Goal: Transaction & Acquisition: Purchase product/service

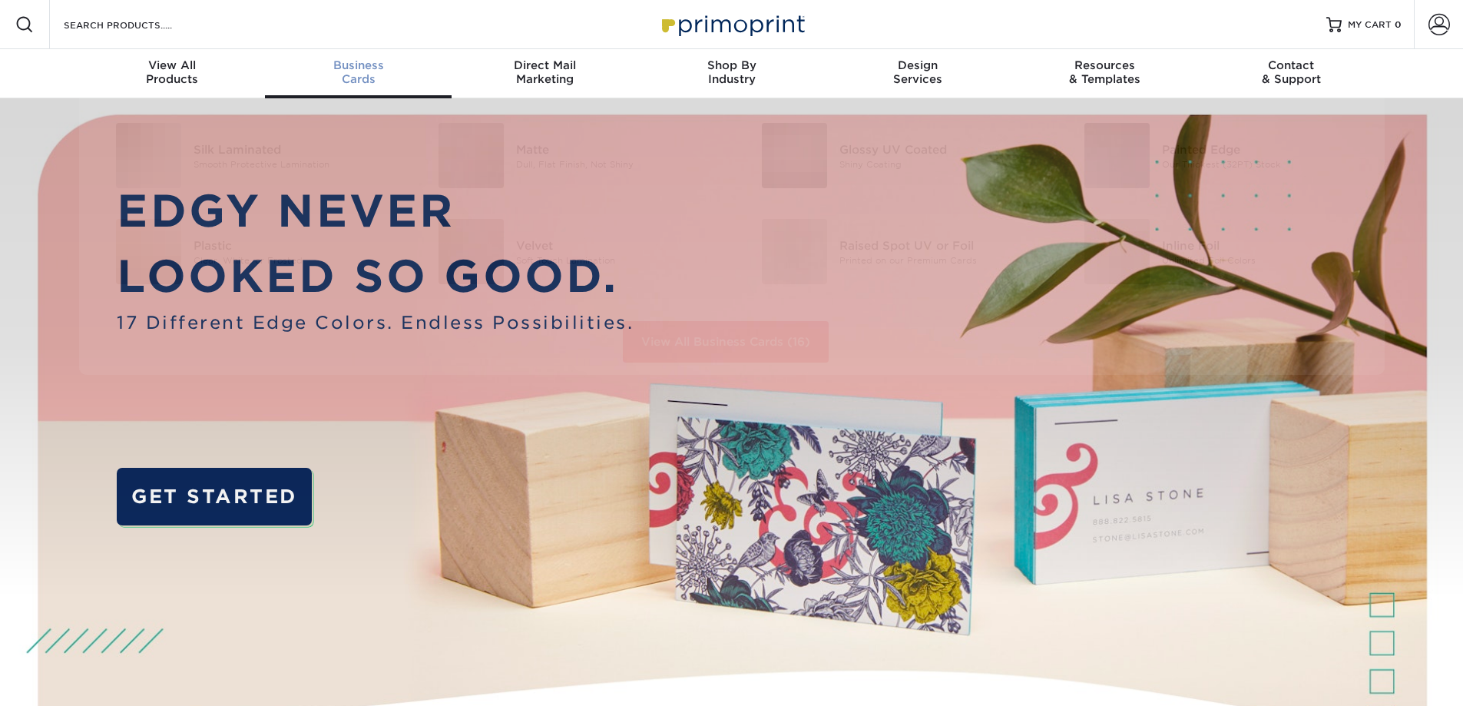
click at [369, 75] on div "Business Cards" at bounding box center [358, 72] width 187 height 28
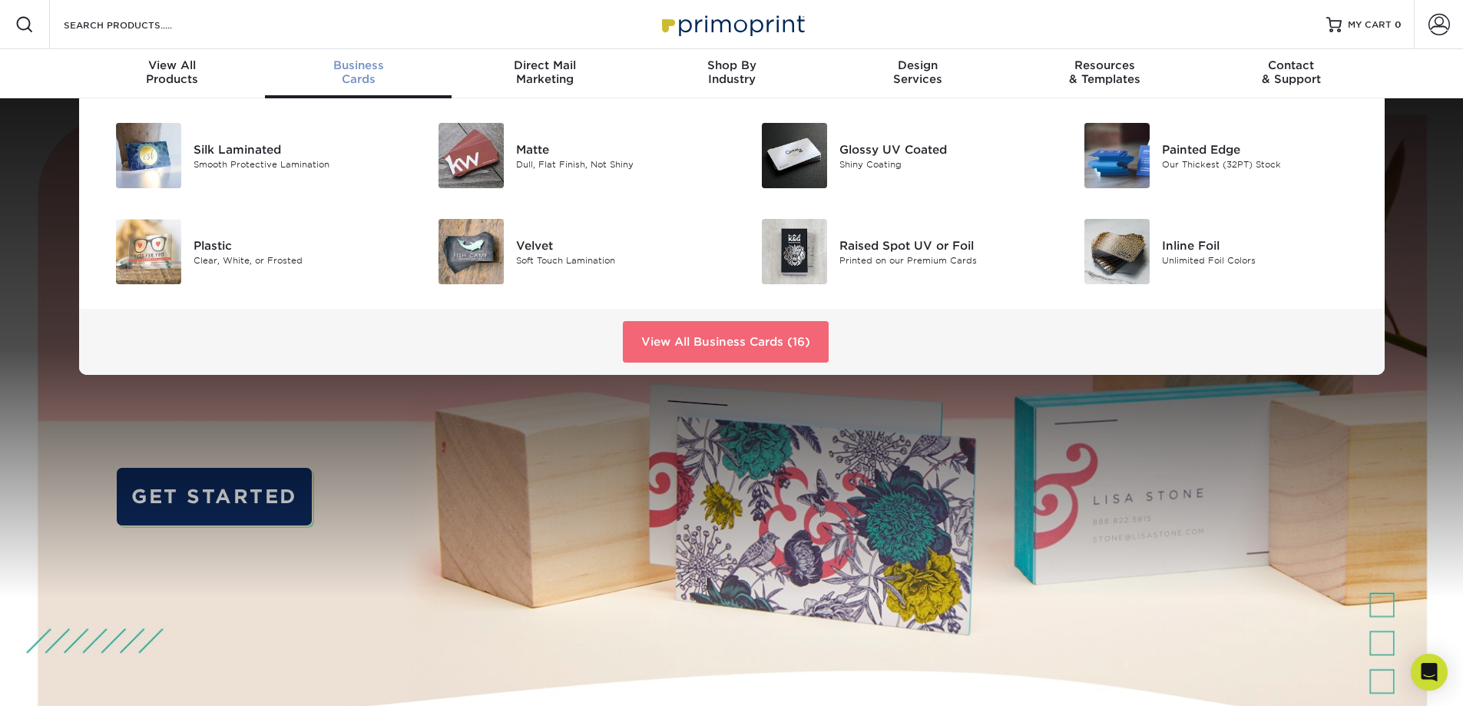
click at [723, 341] on link "View All Business Cards (16)" at bounding box center [726, 341] width 206 height 41
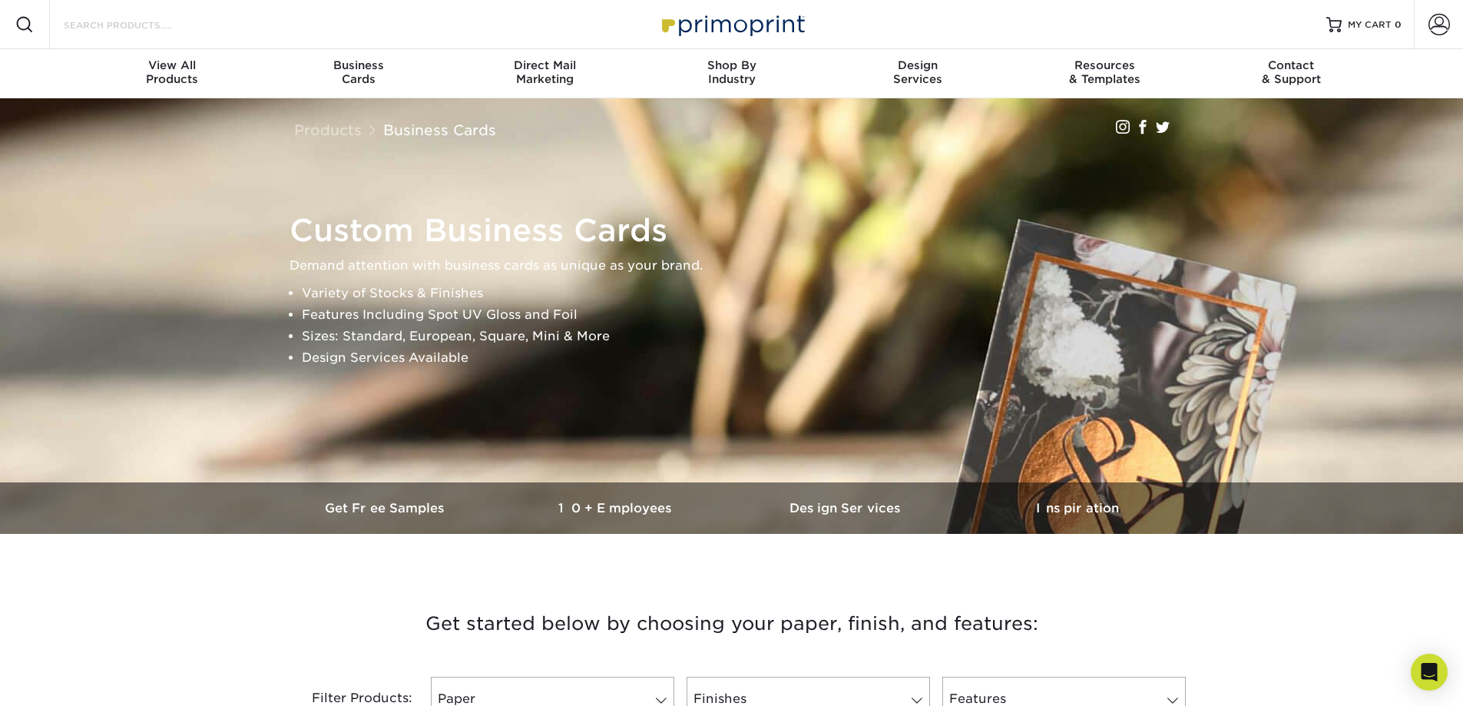
click at [151, 22] on input "Search Products" at bounding box center [137, 24] width 150 height 18
click at [153, 21] on input "M" at bounding box center [137, 24] width 150 height 18
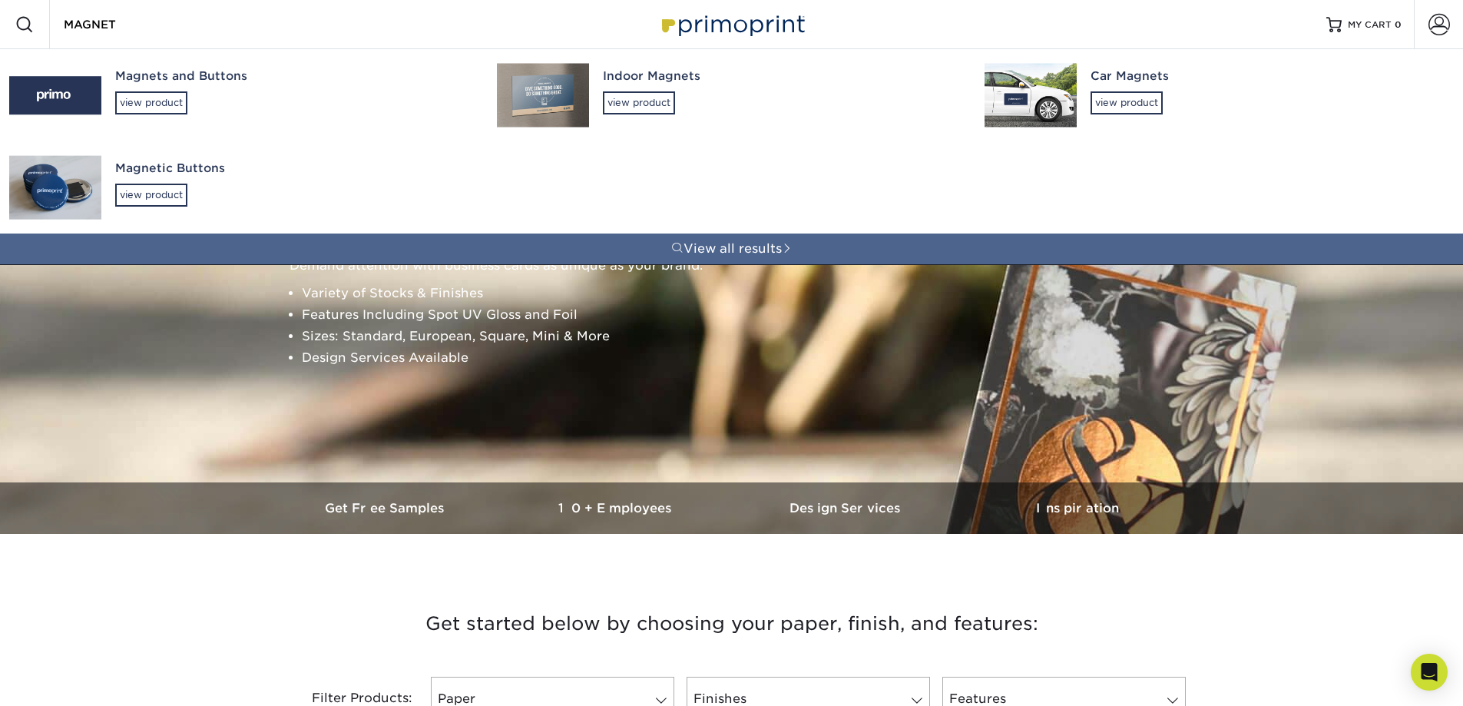
type input "MAGNET"
click at [548, 87] on img at bounding box center [543, 95] width 92 height 64
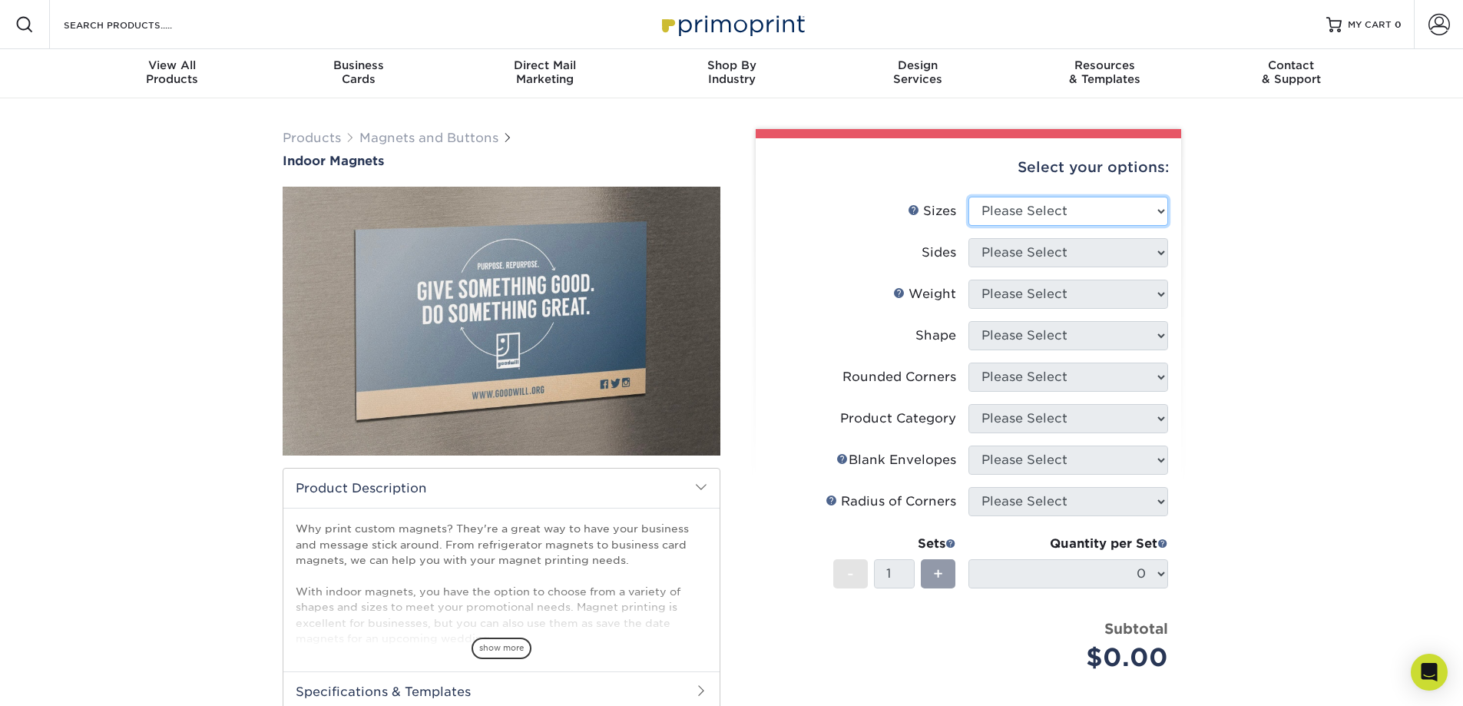
click at [1062, 202] on select "Please Select 2" x 3.5" 2.5" x 3.5" 3" x 4" 3.5" x 8.5" 4" x 6" 4" x 7" 4" x 8"…" at bounding box center [1068, 211] width 200 height 29
select select "2.00x3.50"
click at [968, 197] on select "Please Select 2" x 3.5" 2.5" x 3.5" 3" x 4" 3.5" x 8.5" 4" x 6" 4" x 7" 4" x 8"…" at bounding box center [1068, 211] width 200 height 29
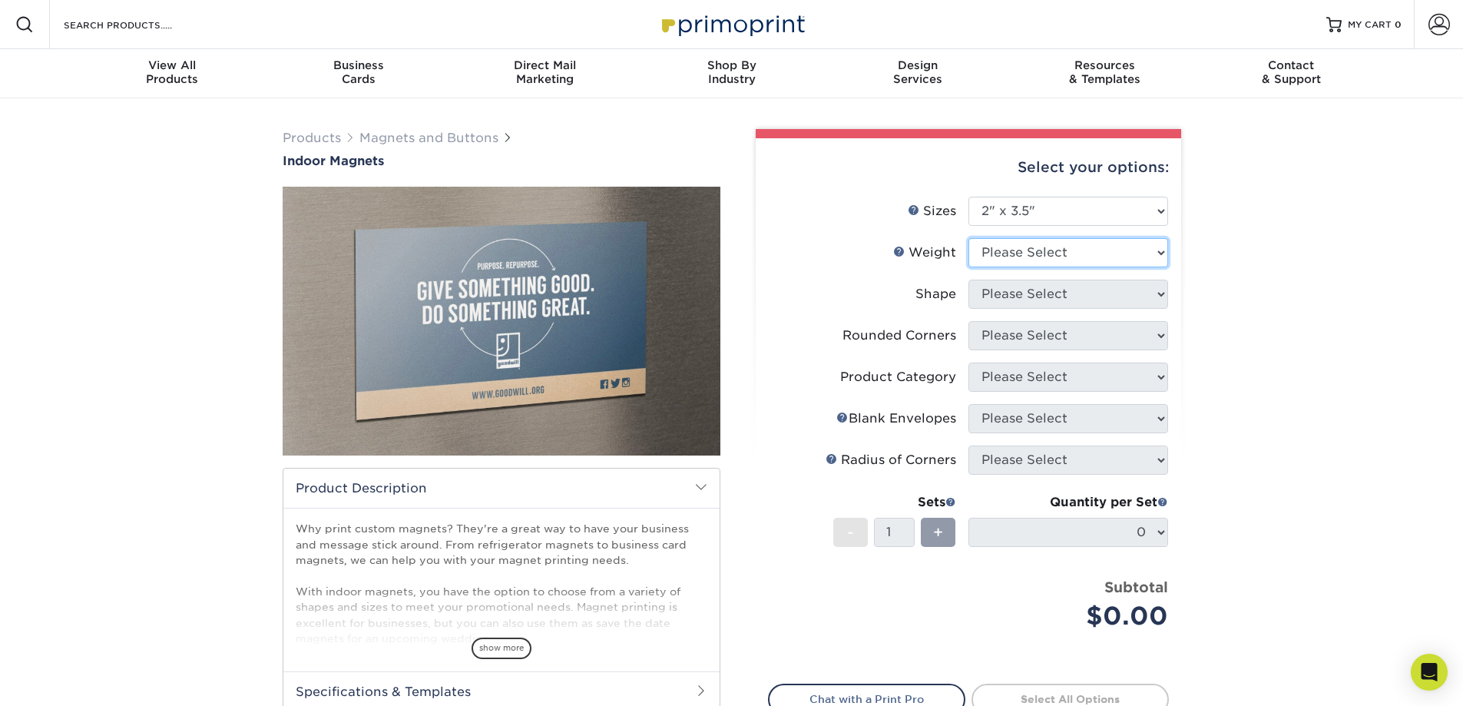
click at [1035, 248] on select "Please Select MAGNET" at bounding box center [1068, 252] width 200 height 29
select select "MAGNET"
click at [968, 238] on select "Please Select MAGNET" at bounding box center [1068, 252] width 200 height 29
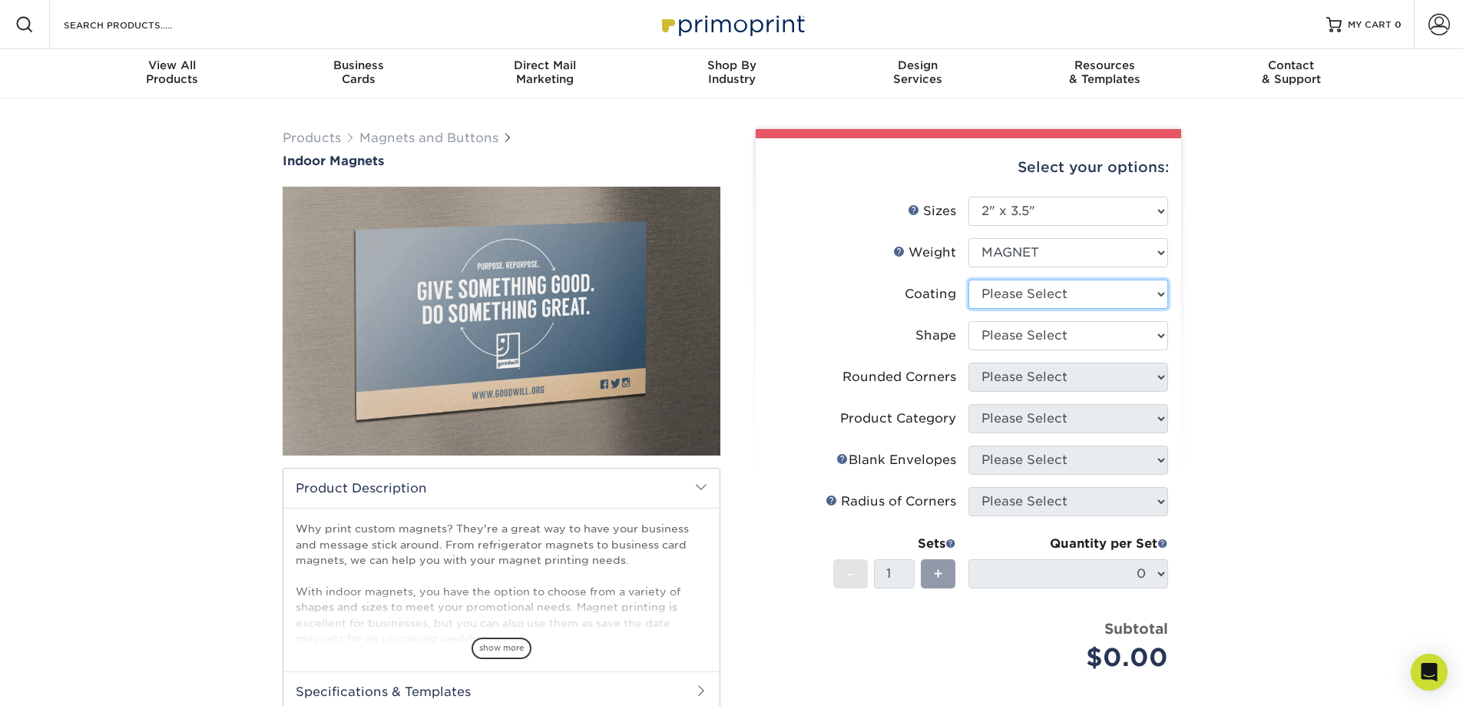
click at [1040, 283] on select at bounding box center [1068, 294] width 200 height 29
select select "1e8116af-acfc-44b1-83dc-8181aa338834"
click at [968, 280] on select at bounding box center [1068, 294] width 200 height 29
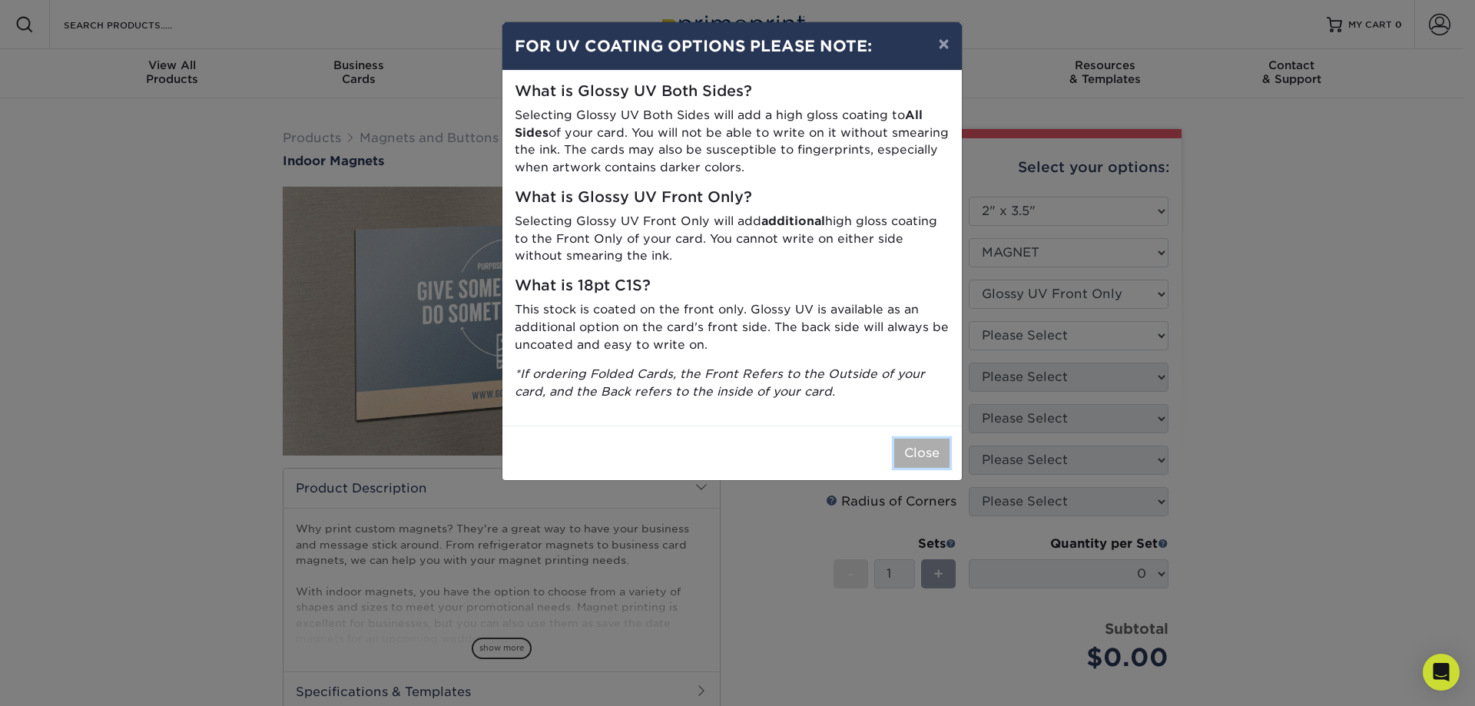
click at [917, 452] on button "Close" at bounding box center [921, 453] width 55 height 29
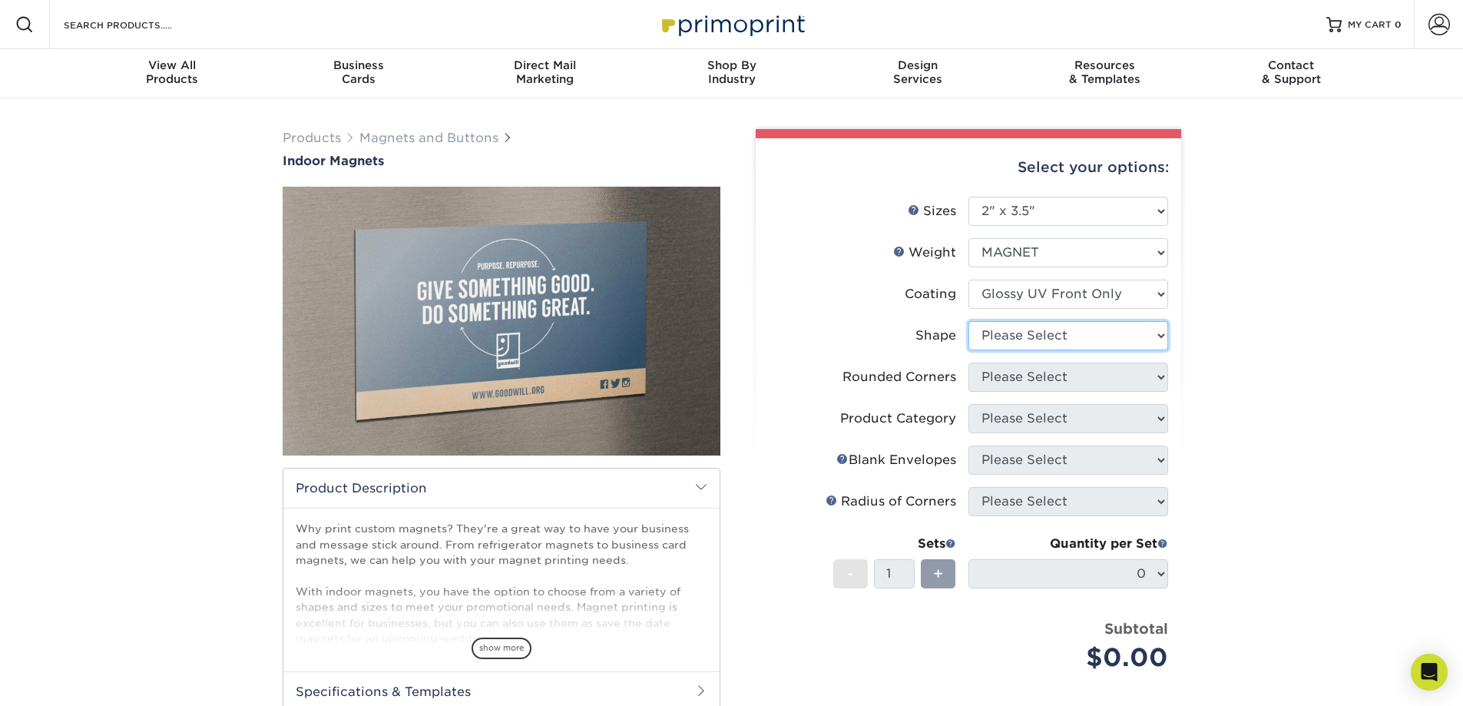
click at [1043, 339] on select "Please Select Standard Oval" at bounding box center [1068, 335] width 200 height 29
select select "standard"
click at [968, 321] on select "Please Select Standard Oval" at bounding box center [1068, 335] width 200 height 29
click at [1039, 385] on select "Please Select Yes - Round 4 Corners No" at bounding box center [1068, 377] width 200 height 29
select select "0"
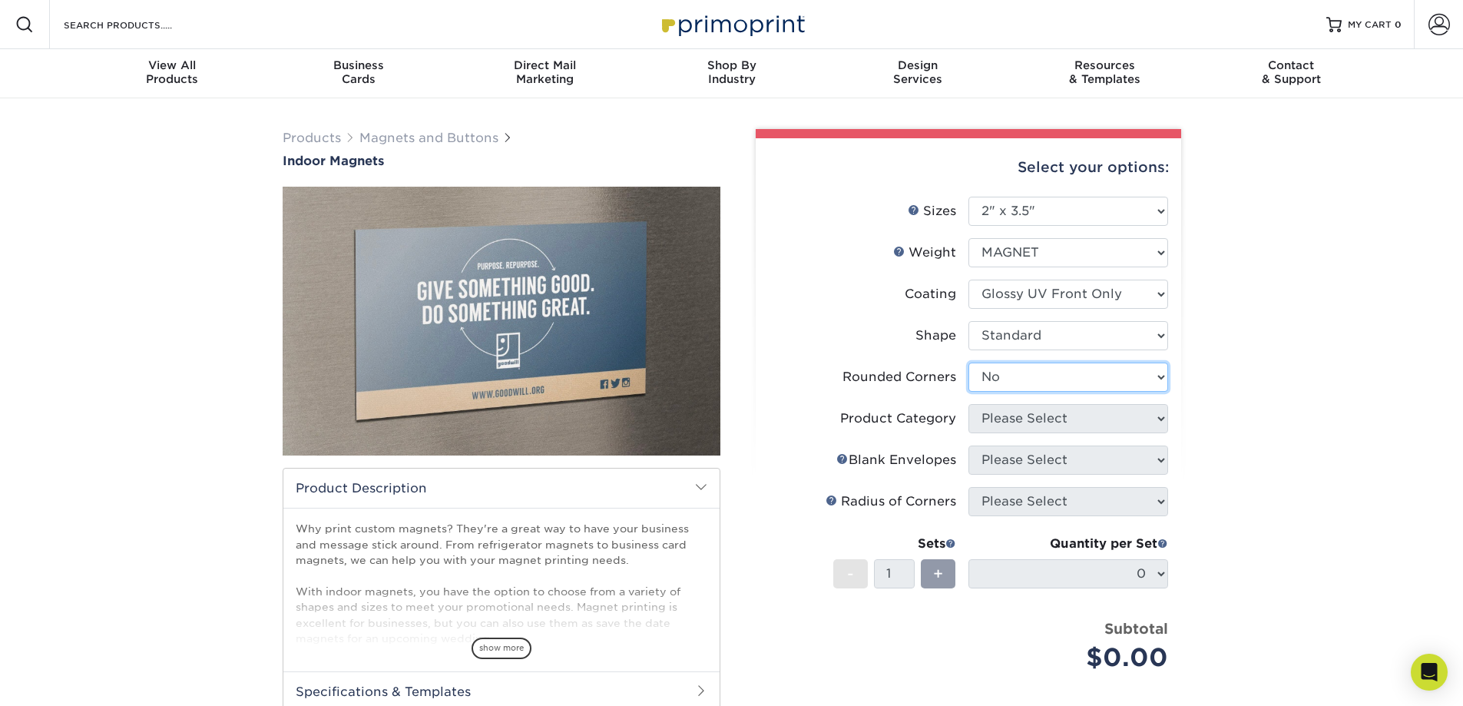
click at [968, 363] on select "Please Select Yes - Round 4 Corners No" at bounding box center [1068, 377] width 200 height 29
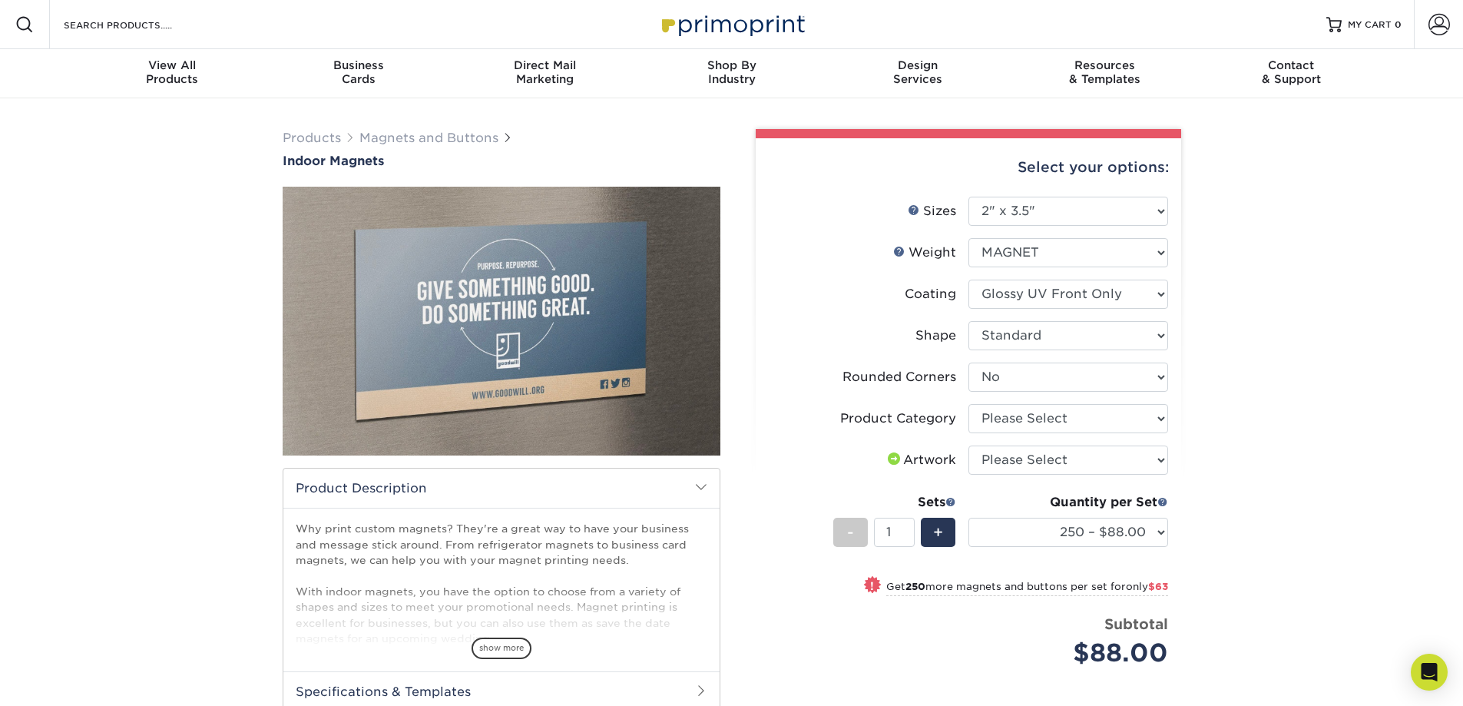
click at [1057, 434] on li "Product Category Please Select Standard Magnets" at bounding box center [968, 424] width 399 height 41
click at [1058, 417] on select "Please Select Standard Magnets" at bounding box center [1068, 418] width 200 height 29
select select "94f3b56e-8c08-41aa-8555-5876b16679e9"
click at [968, 404] on select "Please Select Standard Magnets" at bounding box center [1068, 418] width 200 height 29
click at [1022, 422] on select "Please Select Standard Magnets" at bounding box center [1068, 418] width 200 height 29
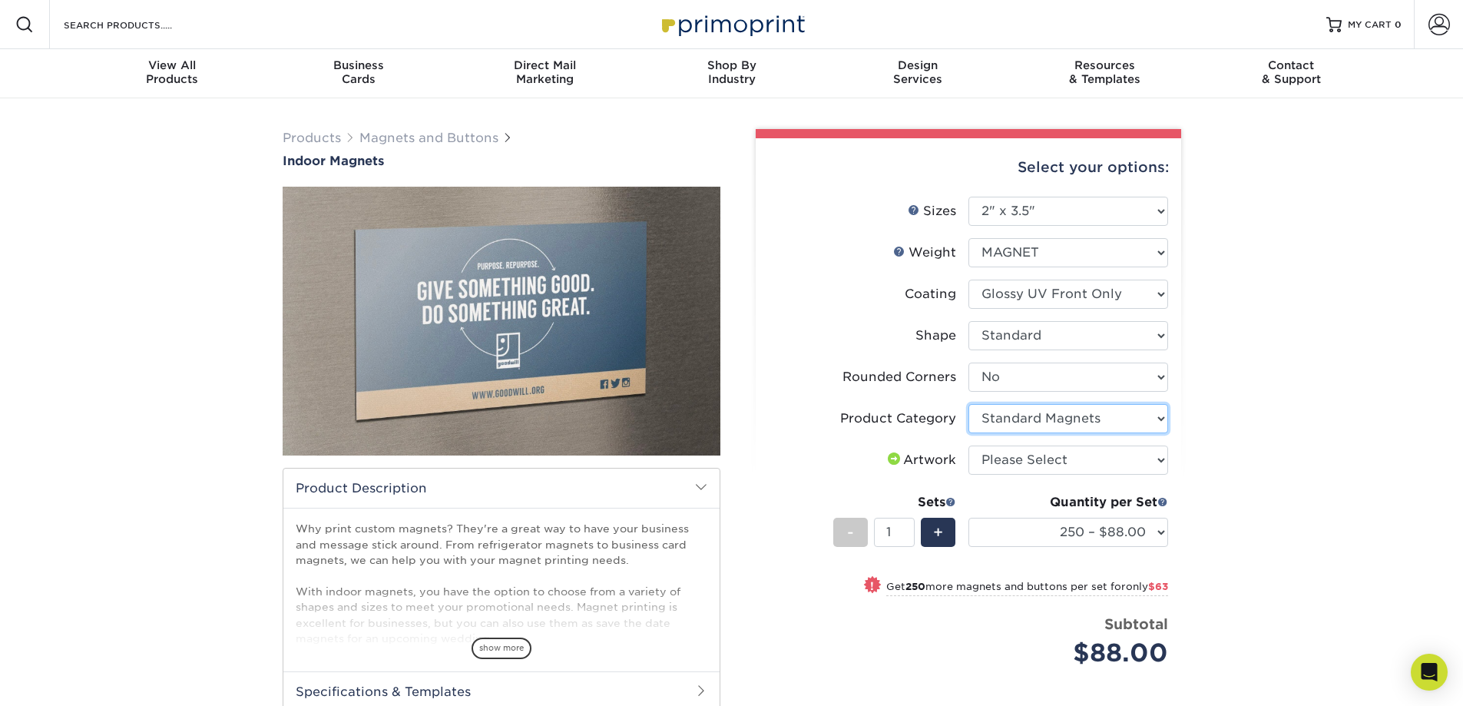
click at [1022, 422] on select "Please Select Standard Magnets" at bounding box center [1068, 418] width 200 height 29
click at [1021, 467] on select "Please Select I will upload files I need a design - $50" at bounding box center [1068, 459] width 200 height 29
select select "upload"
click at [968, 445] on select "Please Select I will upload files I need a design - $50" at bounding box center [1068, 459] width 200 height 29
click at [1156, 529] on select "250 – $88.00 500 – $151.00 1000 – $258.00 2000 – $497.00 5000 – $1037.00" at bounding box center [1068, 532] width 200 height 29
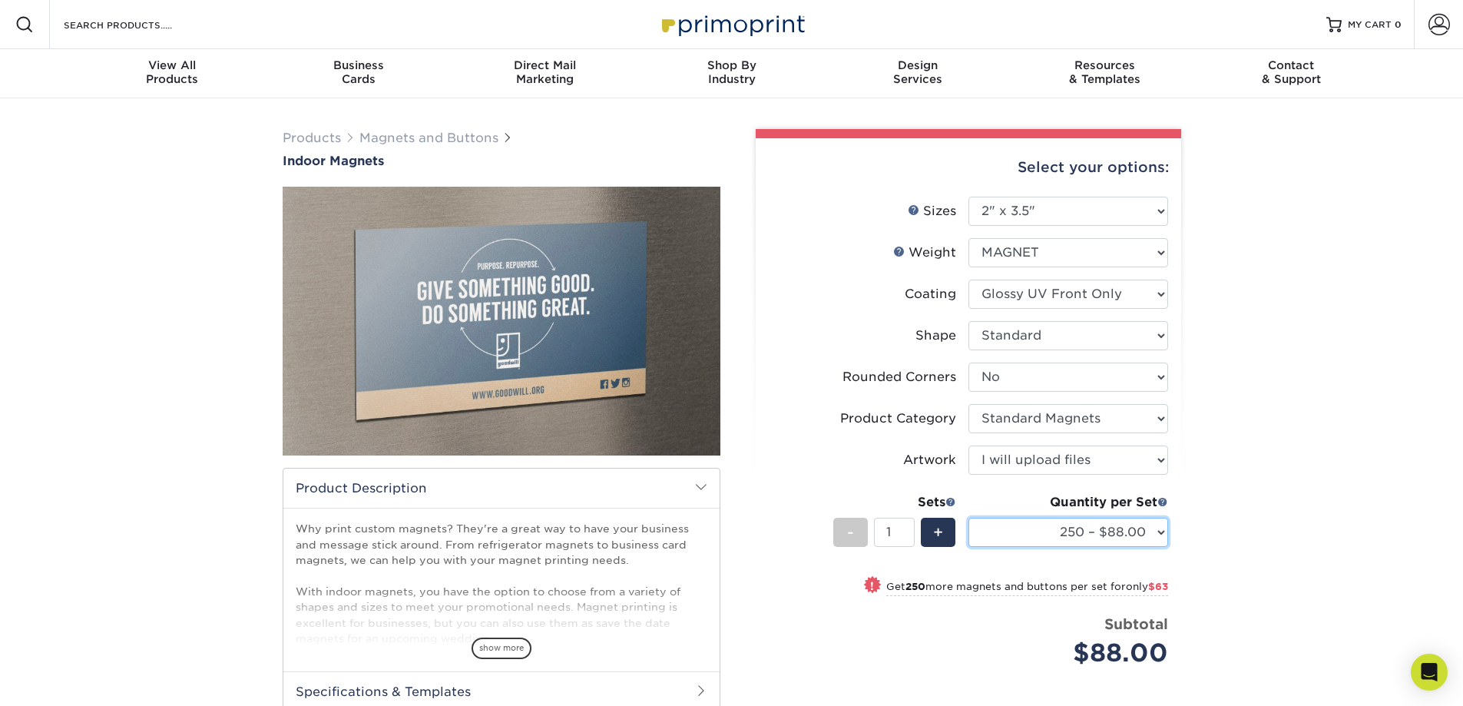
select select "500 – $151.00"
click at [968, 518] on select "250 – $88.00 500 – $151.00 1000 – $258.00 2000 – $497.00 5000 – $1037.00" at bounding box center [1068, 532] width 200 height 29
